Goal: Information Seeking & Learning: Learn about a topic

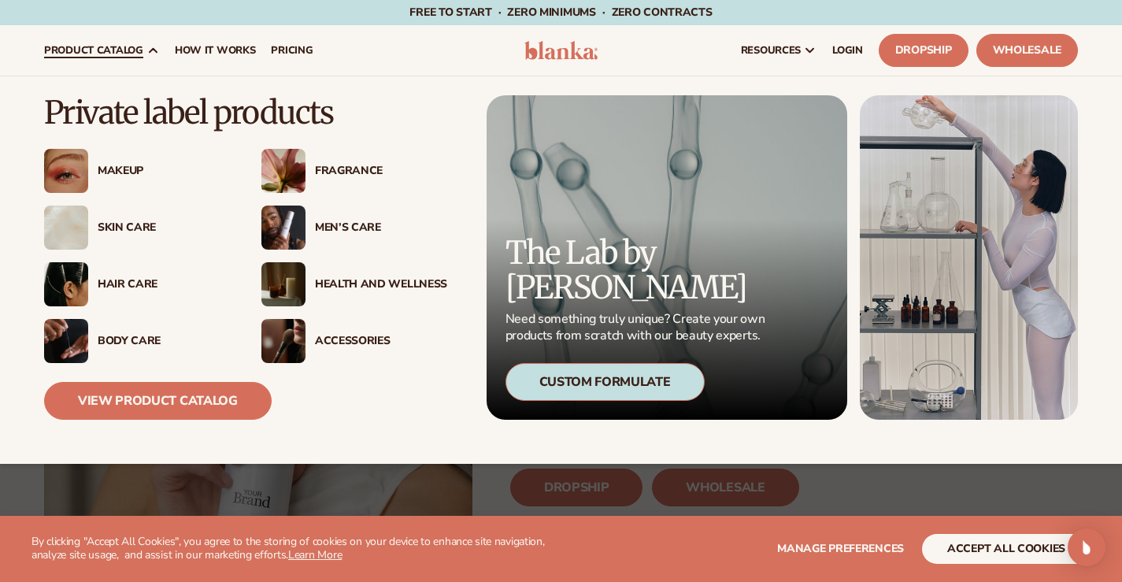
click at [117, 176] on div "Makeup" at bounding box center [164, 171] width 132 height 13
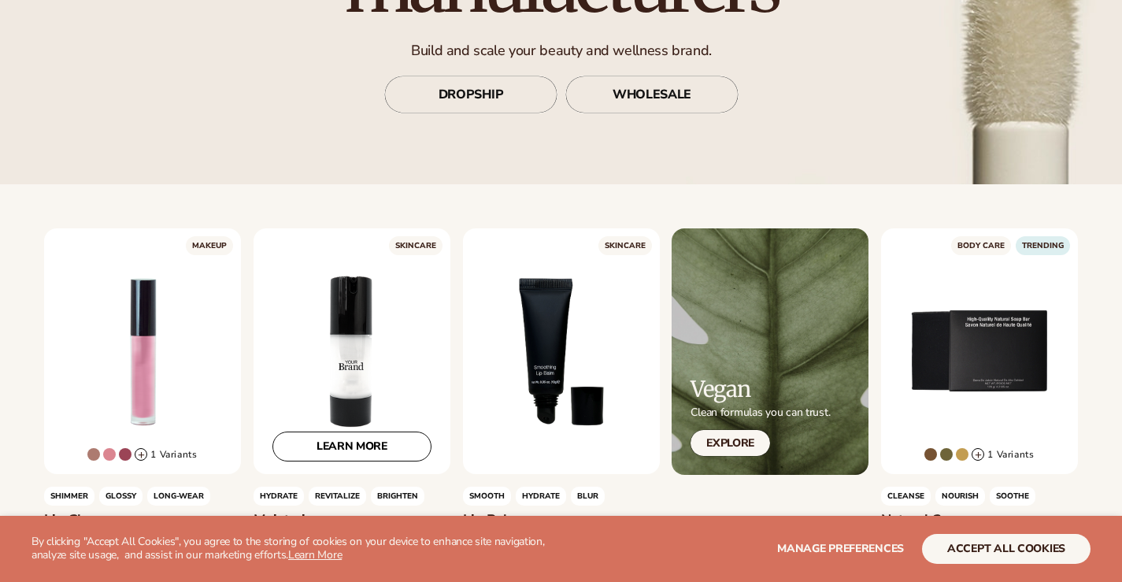
scroll to position [315, 0]
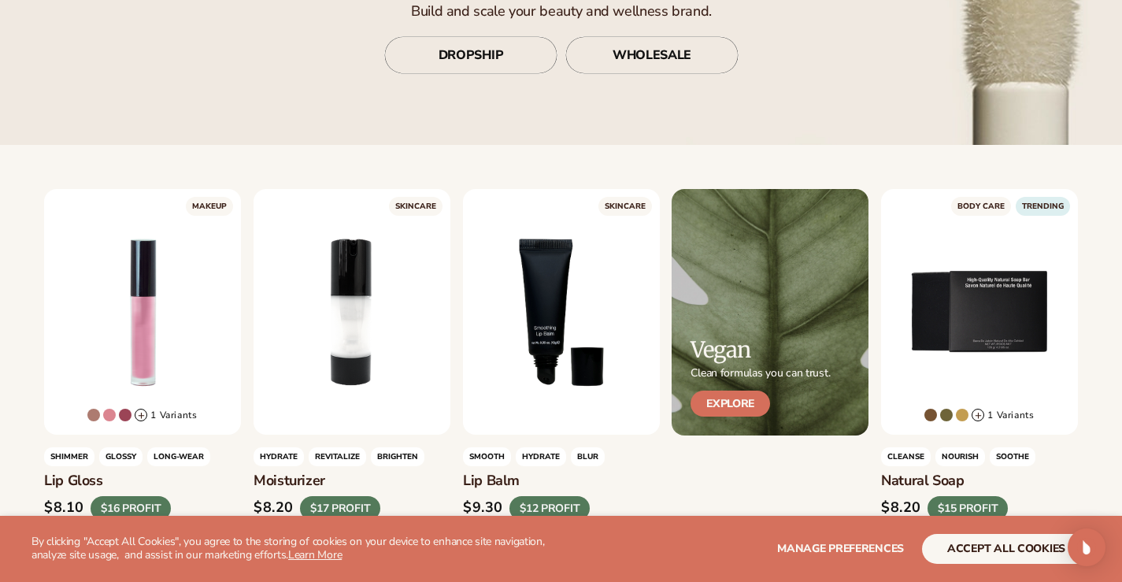
click at [733, 394] on link "Explore" at bounding box center [730, 403] width 80 height 26
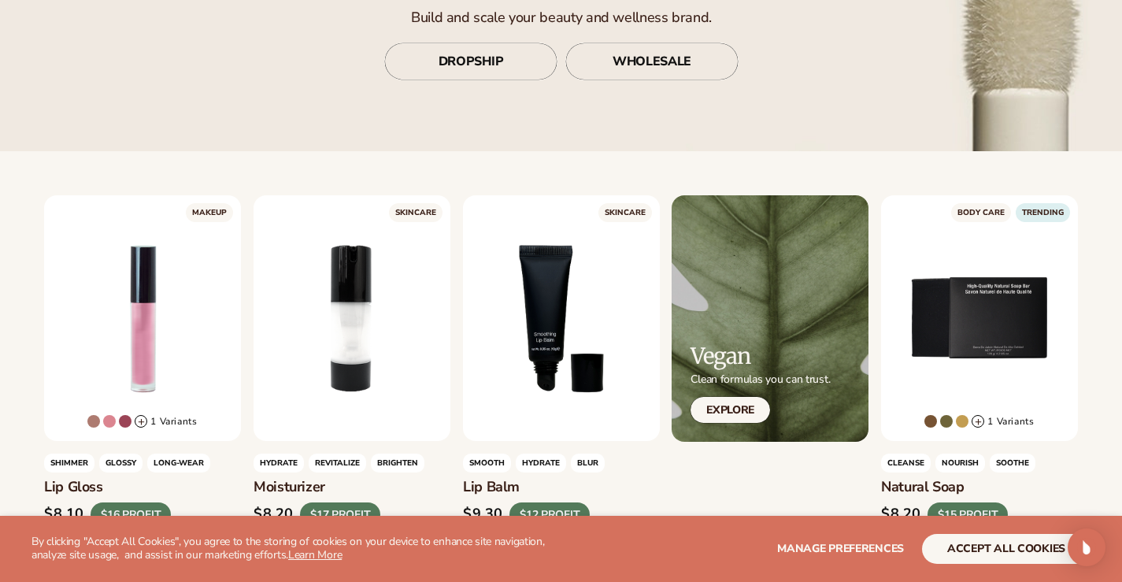
scroll to position [394, 0]
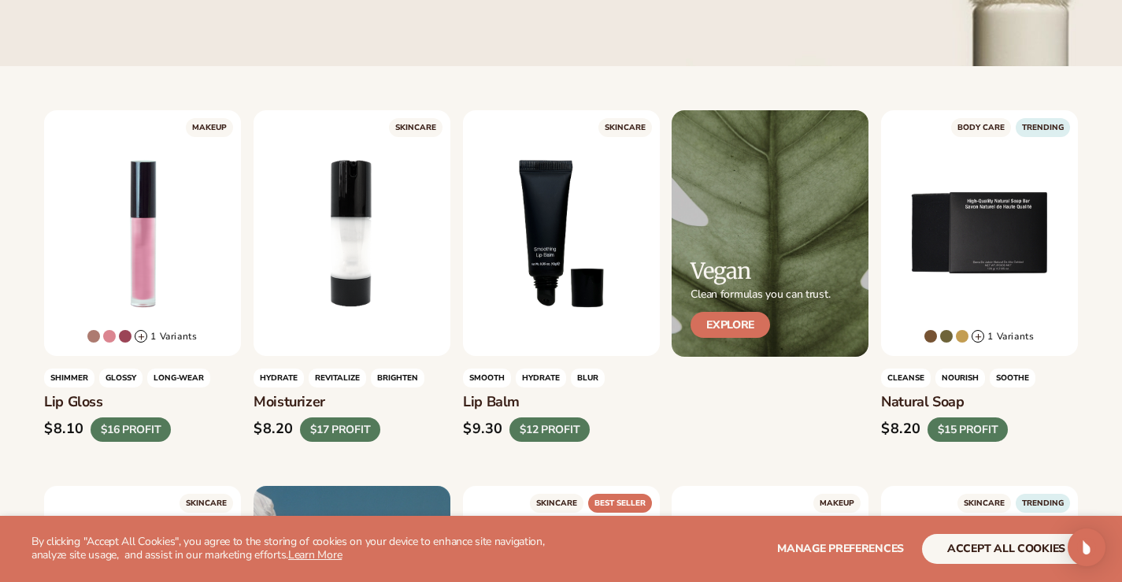
click at [739, 320] on link "Explore" at bounding box center [730, 325] width 80 height 26
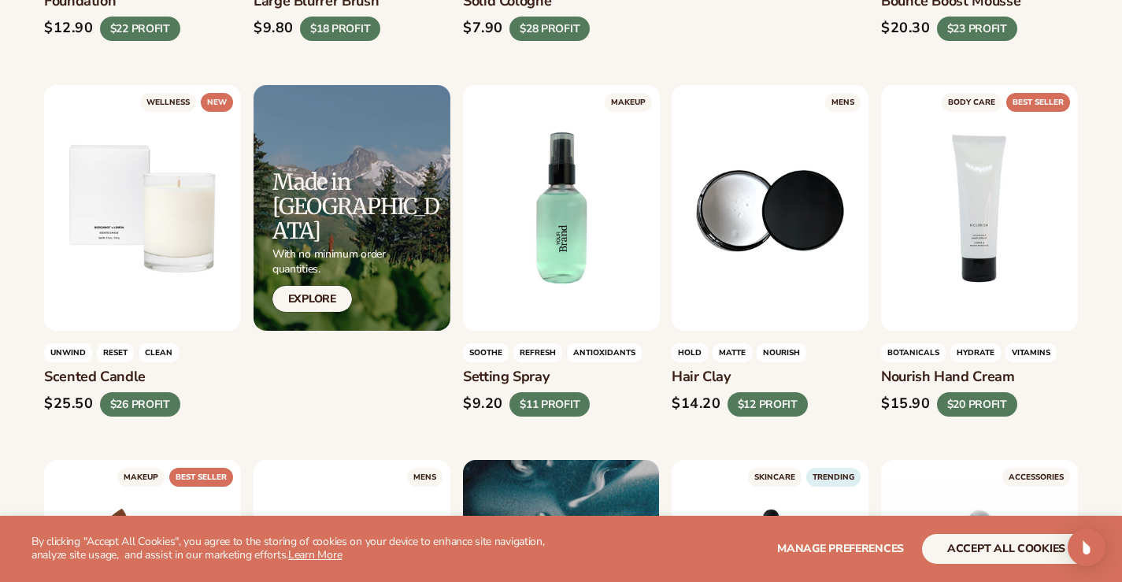
scroll to position [1575, 0]
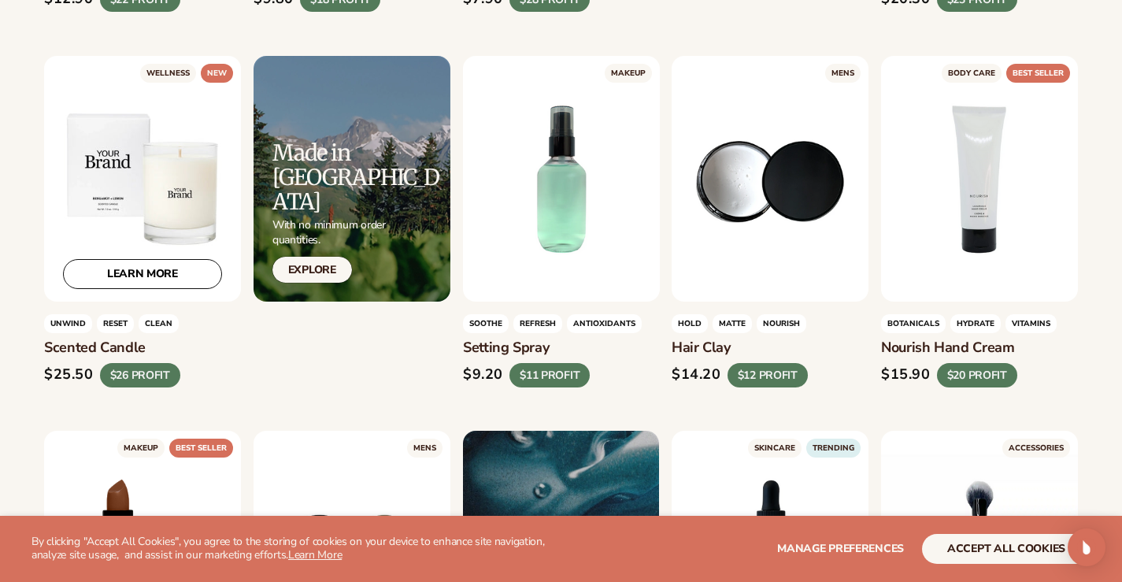
click at [158, 180] on div "LEARN MORE" at bounding box center [142, 179] width 197 height 246
click at [134, 272] on link "LEARN MORE" at bounding box center [142, 274] width 159 height 30
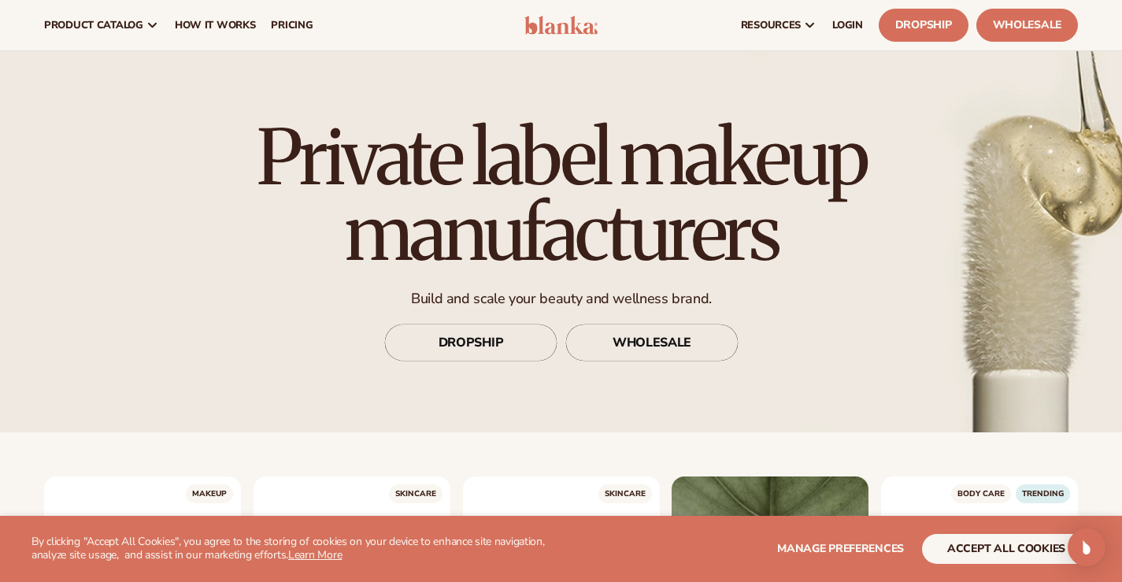
scroll to position [0, 0]
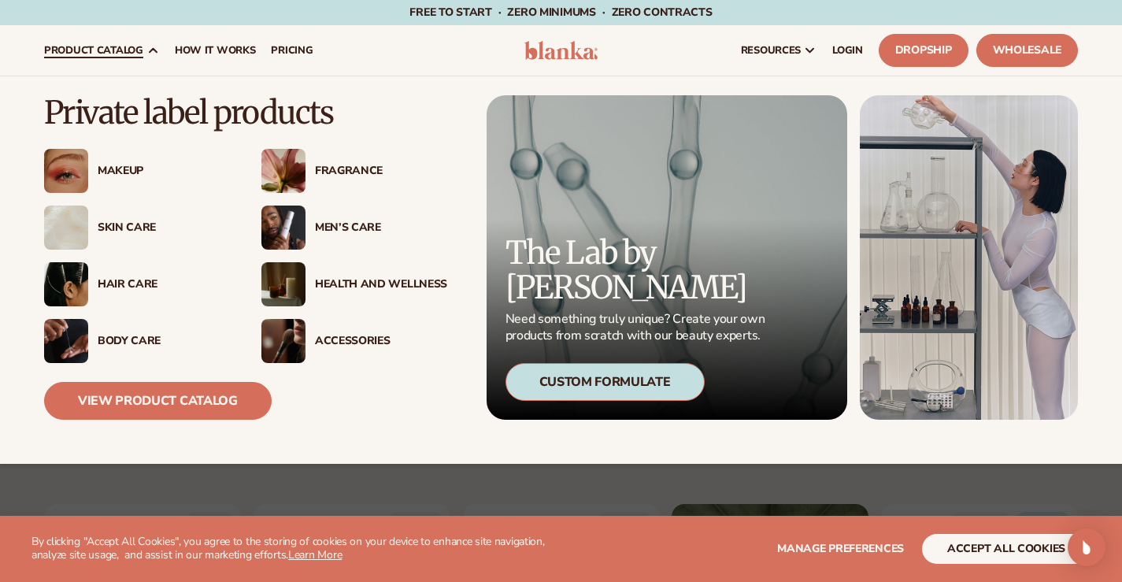
click at [108, 170] on div "Makeup" at bounding box center [164, 171] width 132 height 13
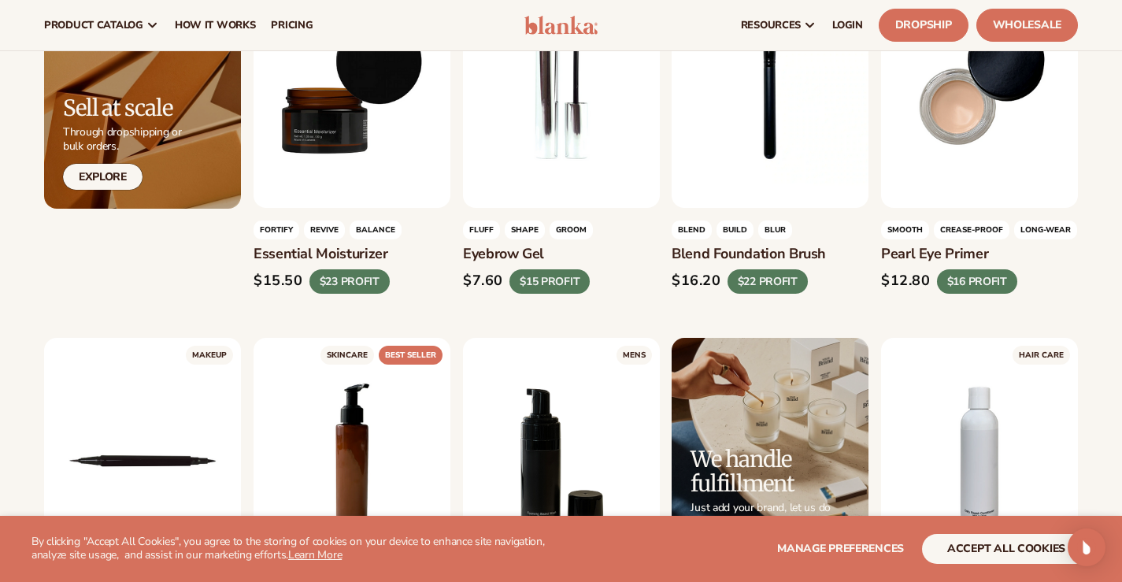
scroll to position [2519, 0]
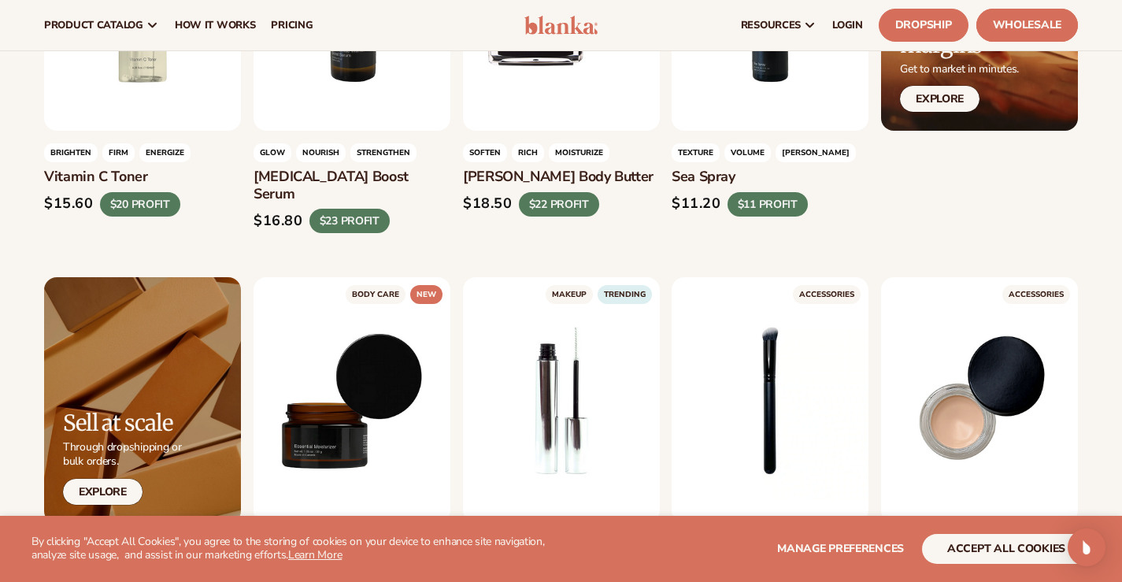
click at [1022, 22] on link "Wholesale" at bounding box center [1027, 25] width 102 height 33
click at [902, 20] on link "Dropship" at bounding box center [924, 25] width 90 height 33
click at [589, 353] on div "LEARN MORE" at bounding box center [561, 400] width 197 height 246
click at [567, 481] on link "LEARN MORE" at bounding box center [561, 496] width 159 height 30
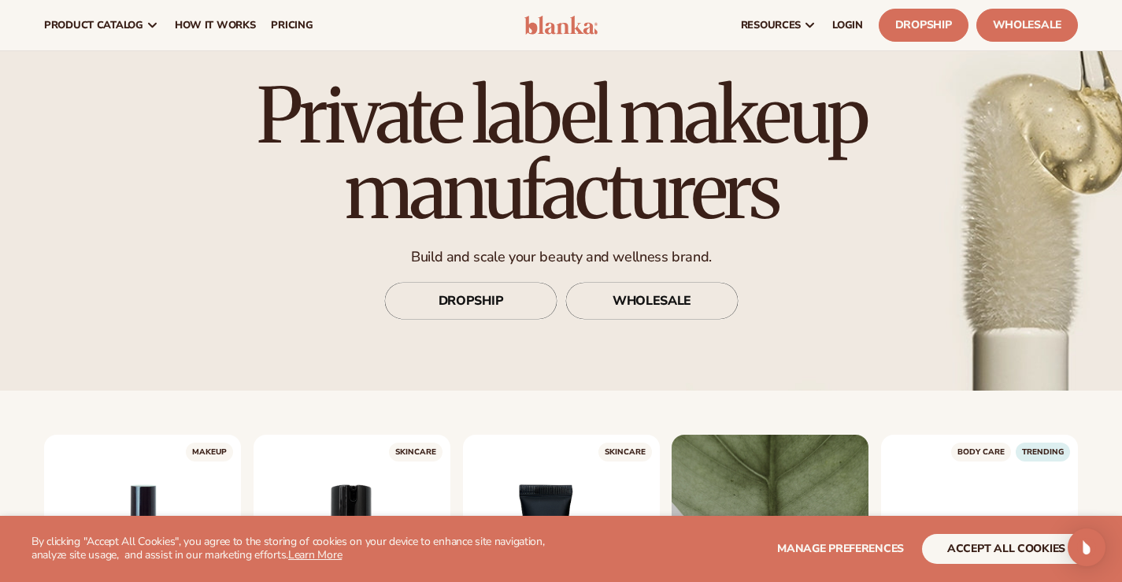
scroll to position [0, 0]
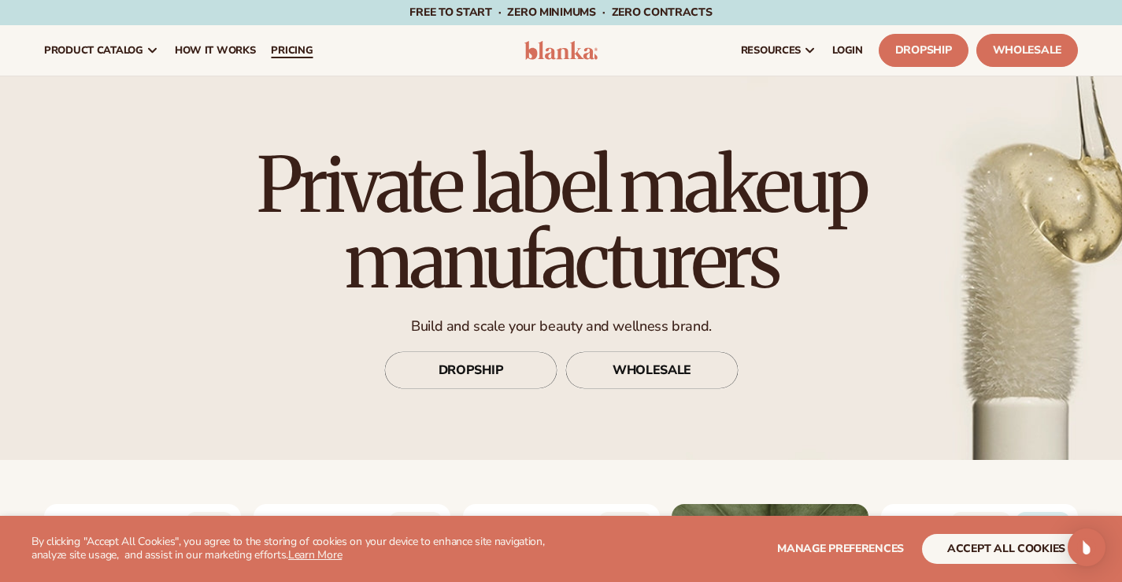
click at [313, 46] on span "pricing" at bounding box center [292, 50] width 42 height 13
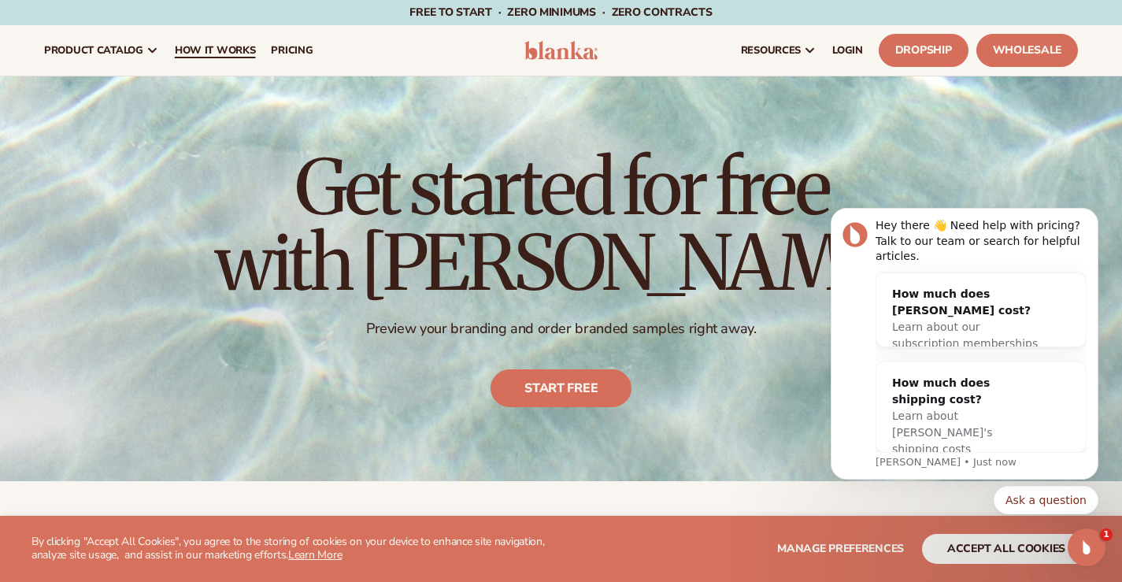
click at [226, 47] on span "How It Works" at bounding box center [215, 50] width 81 height 13
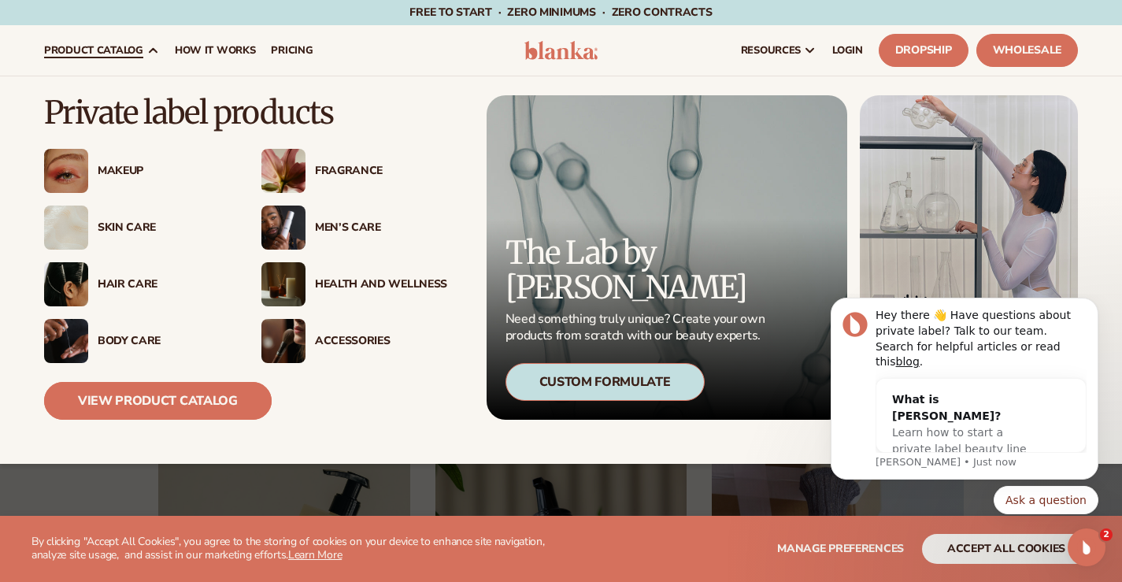
click at [155, 406] on link "View Product Catalog" at bounding box center [158, 401] width 228 height 38
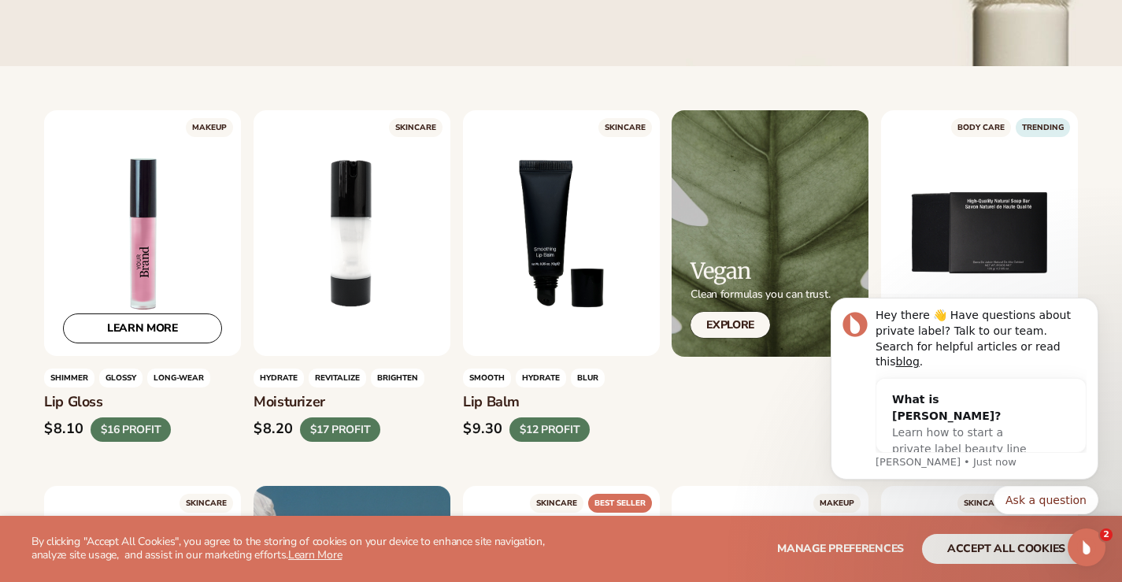
click at [144, 246] on div "LEARN MORE" at bounding box center [142, 233] width 197 height 246
click at [128, 335] on link "LEARN MORE" at bounding box center [142, 329] width 159 height 30
click at [139, 268] on div "LEARN MORE" at bounding box center [142, 233] width 197 height 246
click at [159, 335] on link "LEARN MORE" at bounding box center [142, 329] width 159 height 30
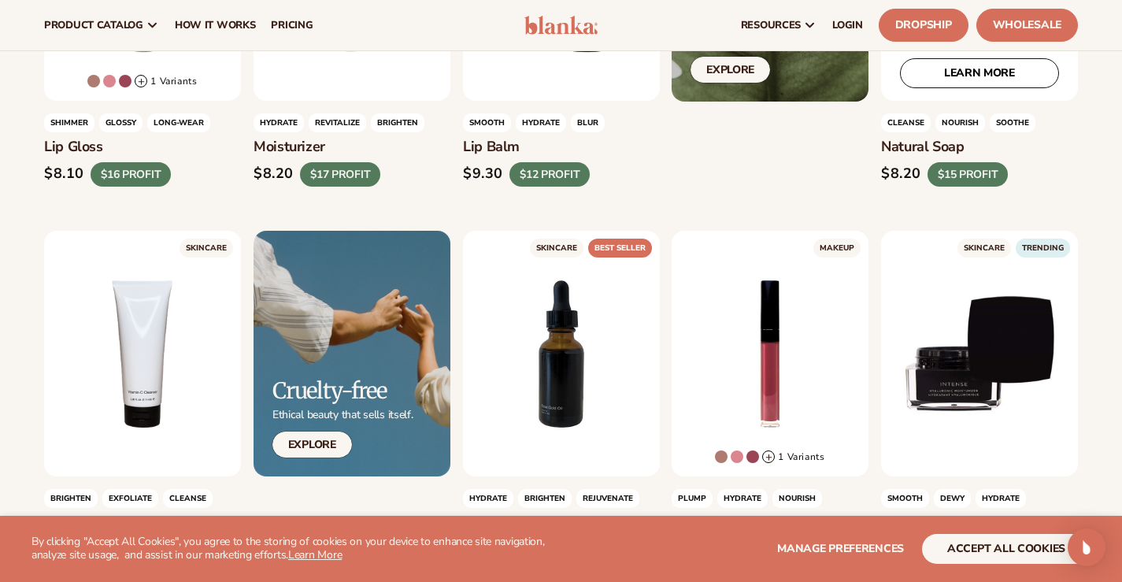
scroll to position [472, 0]
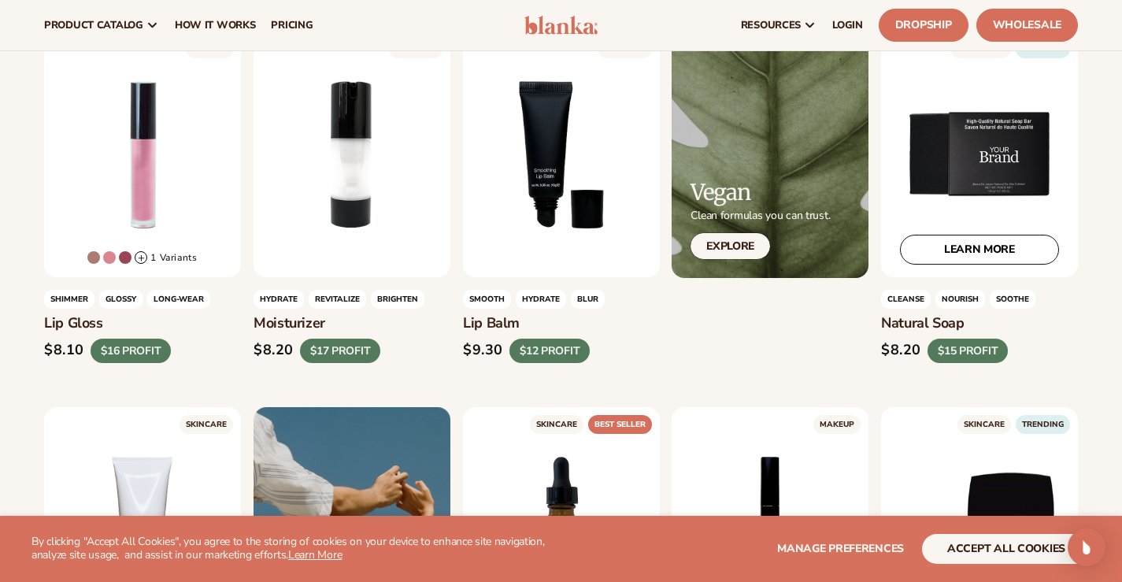
click at [985, 161] on div "LEARN MORE" at bounding box center [979, 154] width 197 height 246
click at [976, 252] on link "LEARN MORE" at bounding box center [979, 250] width 159 height 30
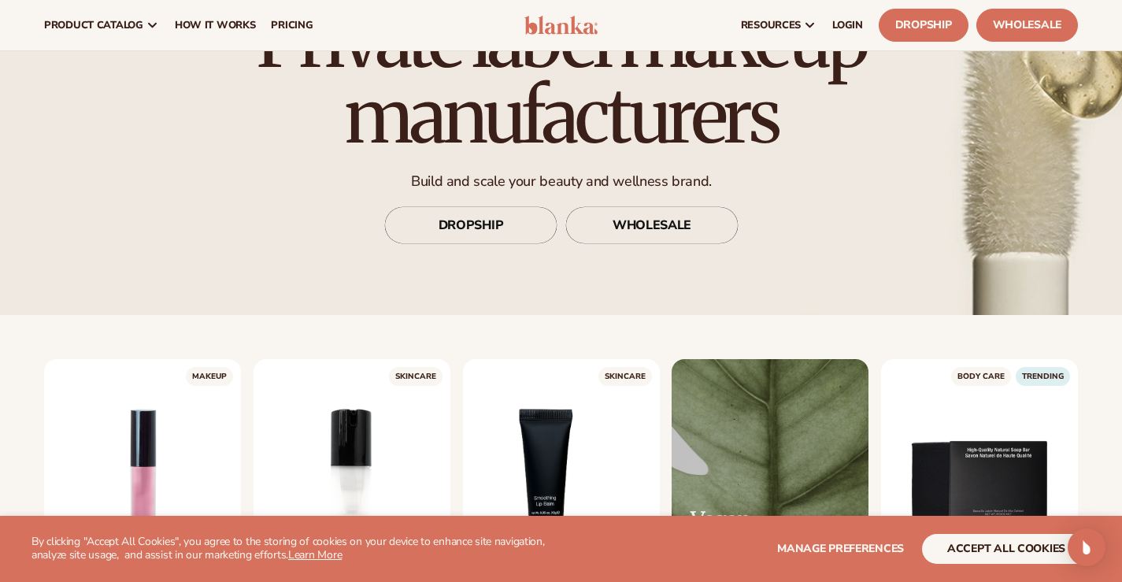
scroll to position [0, 0]
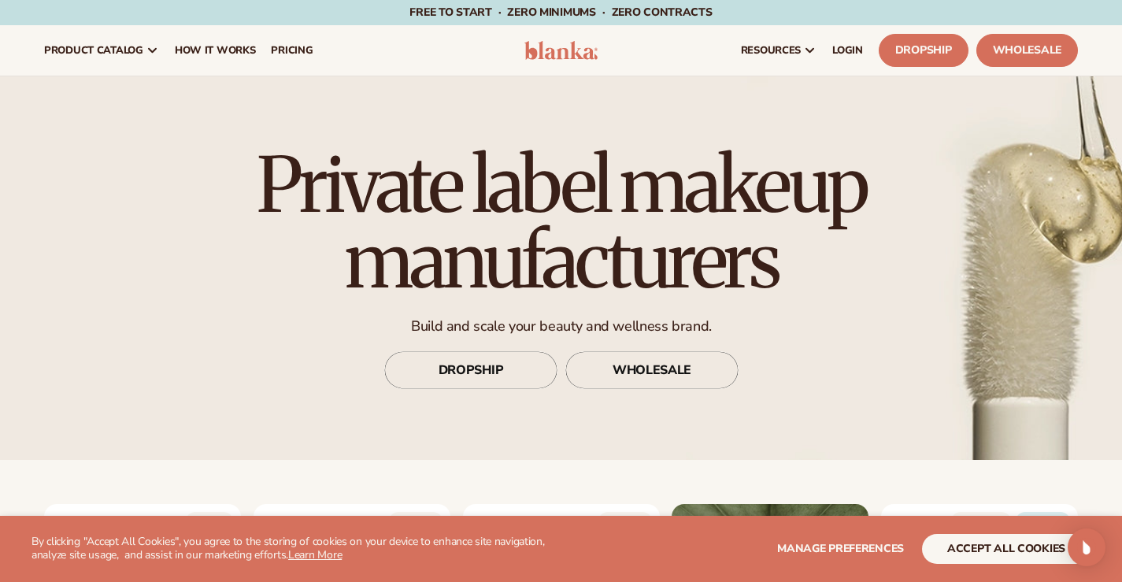
click at [555, 48] on img at bounding box center [561, 50] width 74 height 19
